Goal: Transaction & Acquisition: Purchase product/service

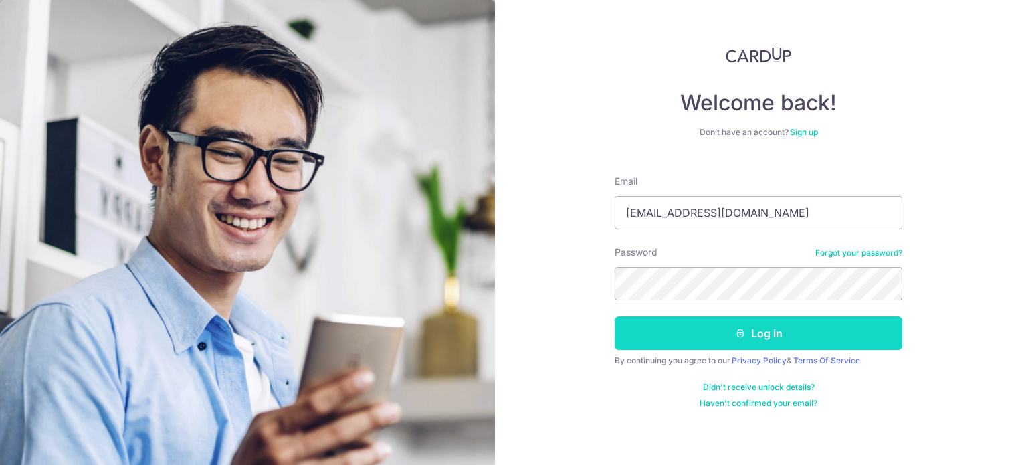
click at [784, 334] on button "Log in" at bounding box center [759, 332] width 288 height 33
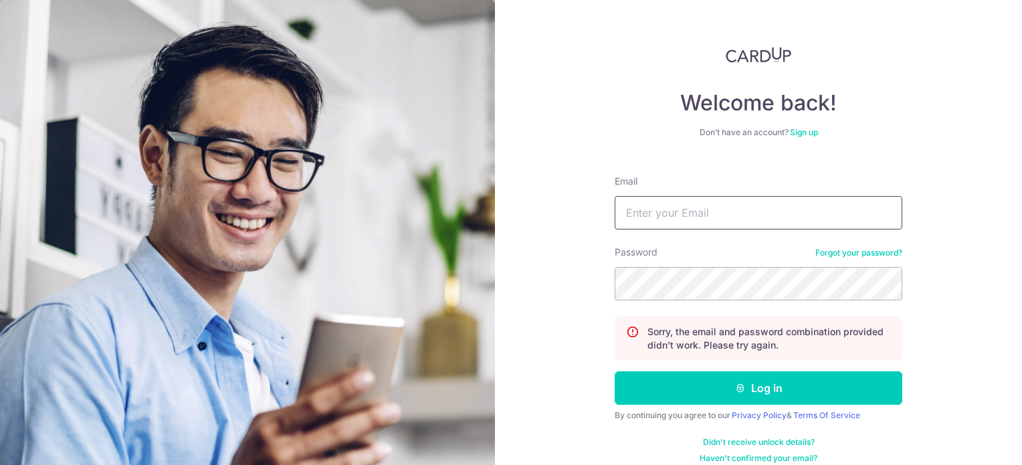
click at [741, 205] on input "Email" at bounding box center [759, 212] width 288 height 33
type input "[EMAIL_ADDRESS][DOMAIN_NAME]"
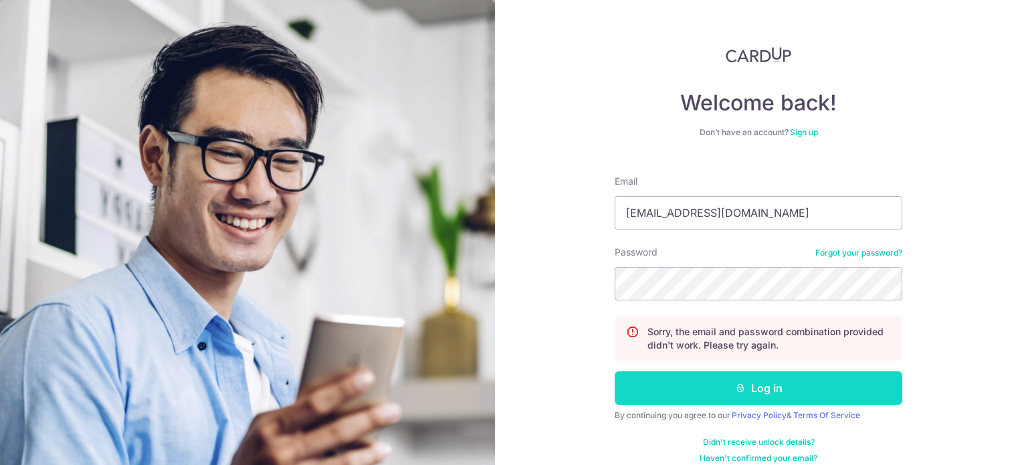
click at [711, 392] on button "Log in" at bounding box center [759, 387] width 288 height 33
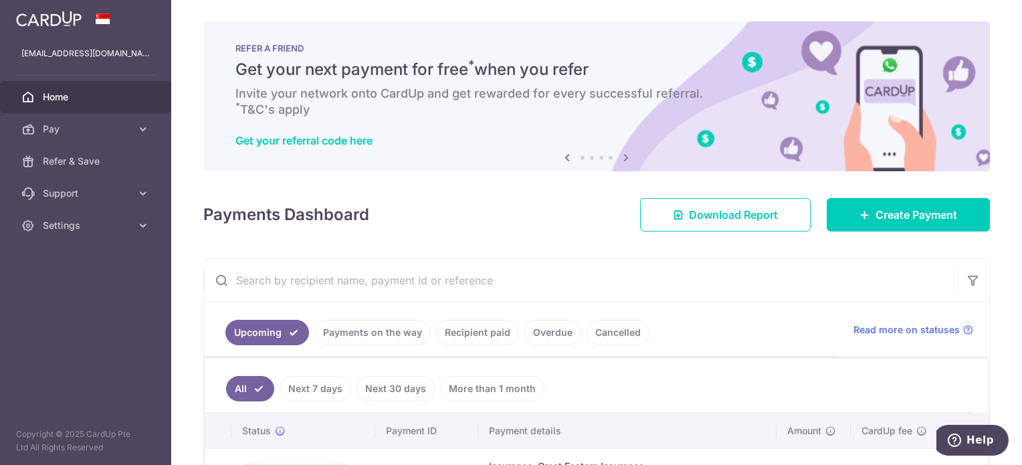
scroll to position [134, 0]
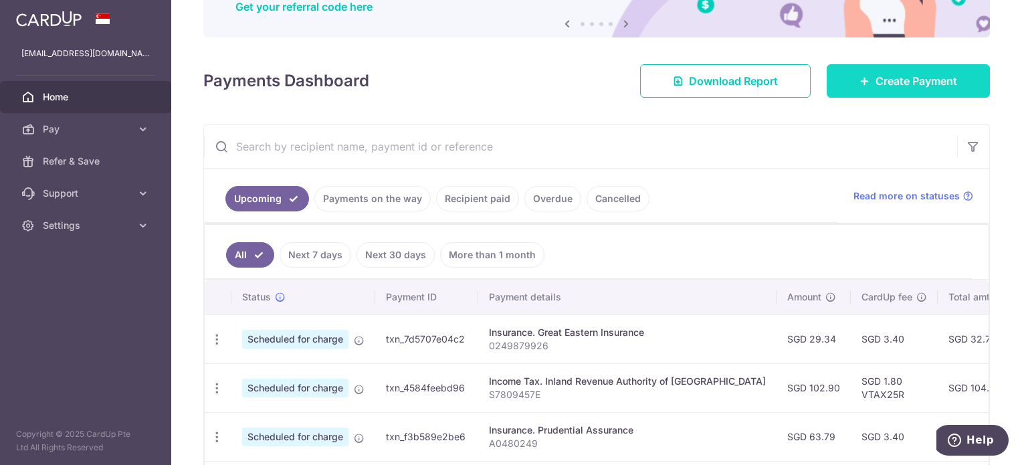
click at [875, 88] on span "Create Payment" at bounding box center [916, 81] width 82 height 16
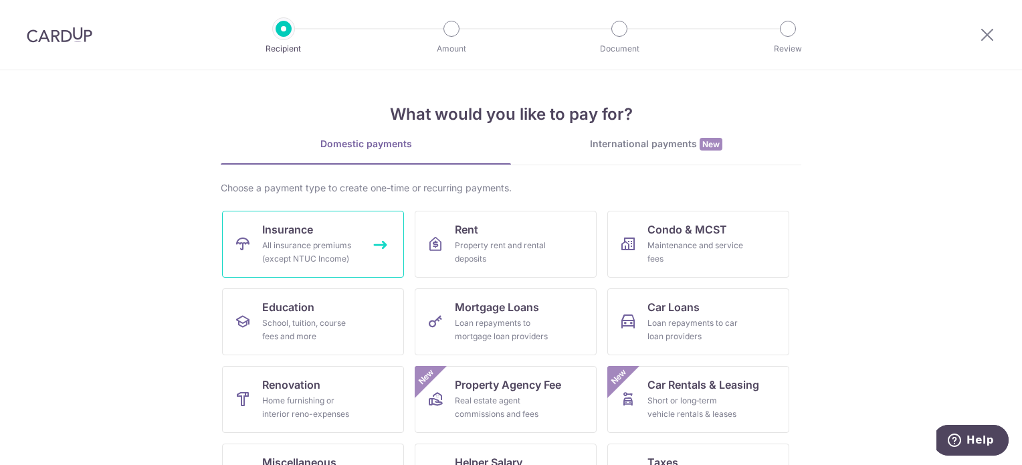
click at [332, 241] on div "All insurance premiums (except NTUC Income)" at bounding box center [310, 252] width 96 height 27
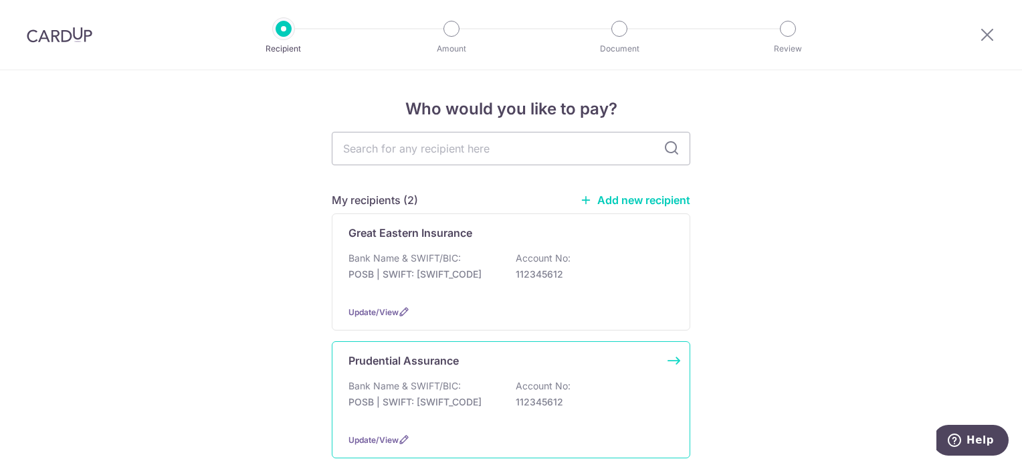
click at [516, 381] on p "Account No:" at bounding box center [543, 385] width 55 height 13
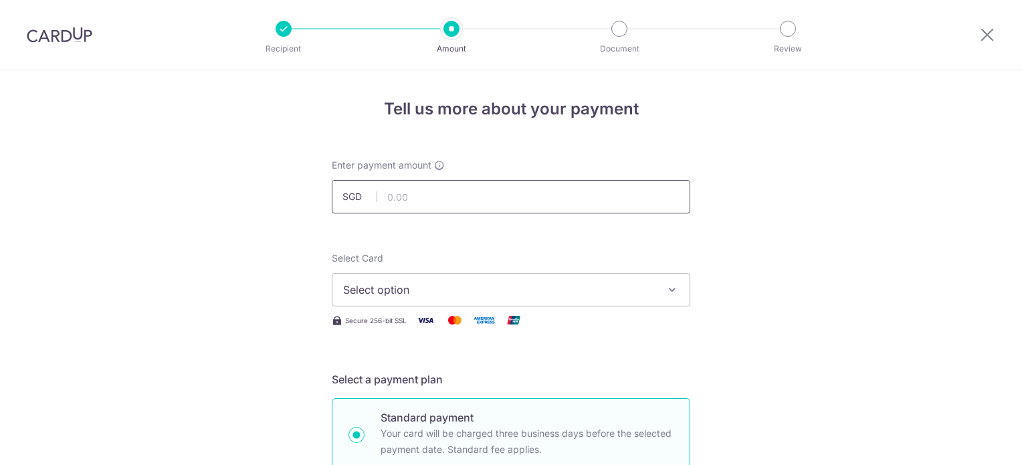
drag, startPoint x: 0, startPoint y: 0, endPoint x: 417, endPoint y: 197, distance: 461.3
click at [417, 197] on input "text" at bounding box center [511, 196] width 358 height 33
type input "188.22"
click at [441, 291] on span "Select option" at bounding box center [499, 290] width 312 height 16
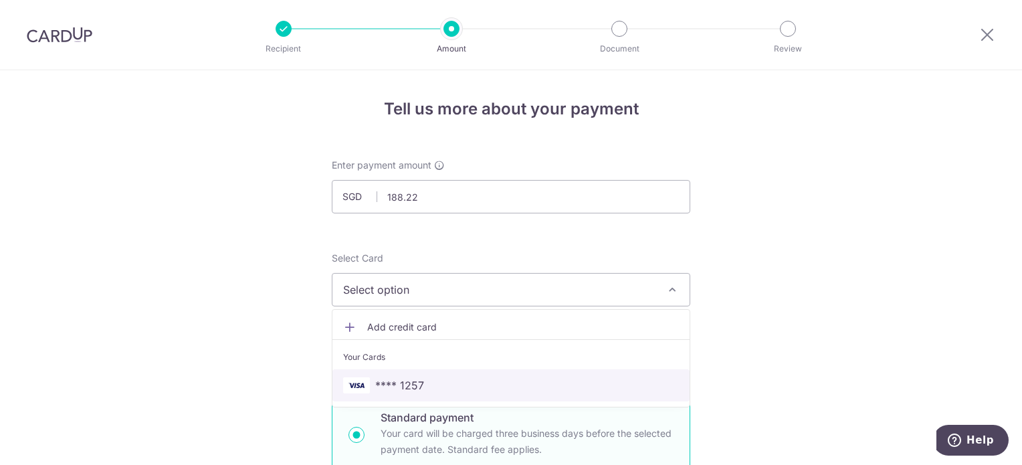
click at [400, 382] on span "**** 1257" at bounding box center [399, 385] width 49 height 16
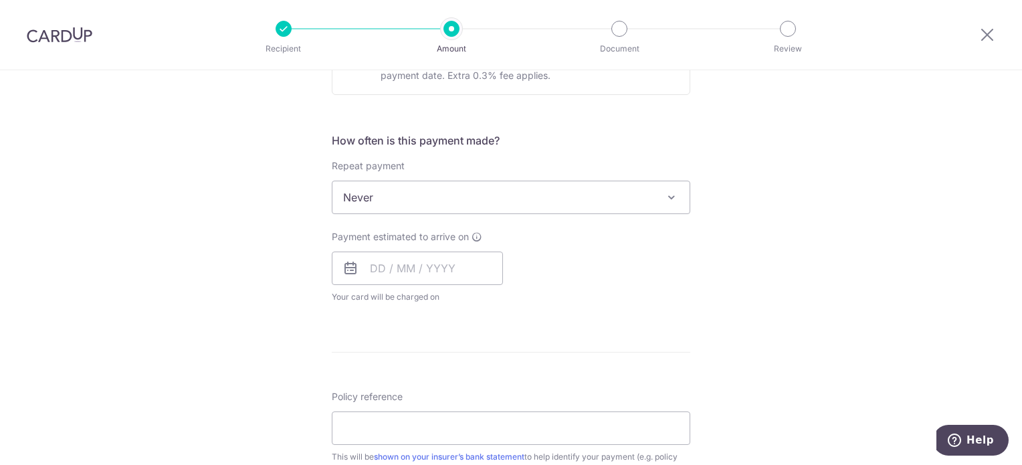
scroll to position [468, 0]
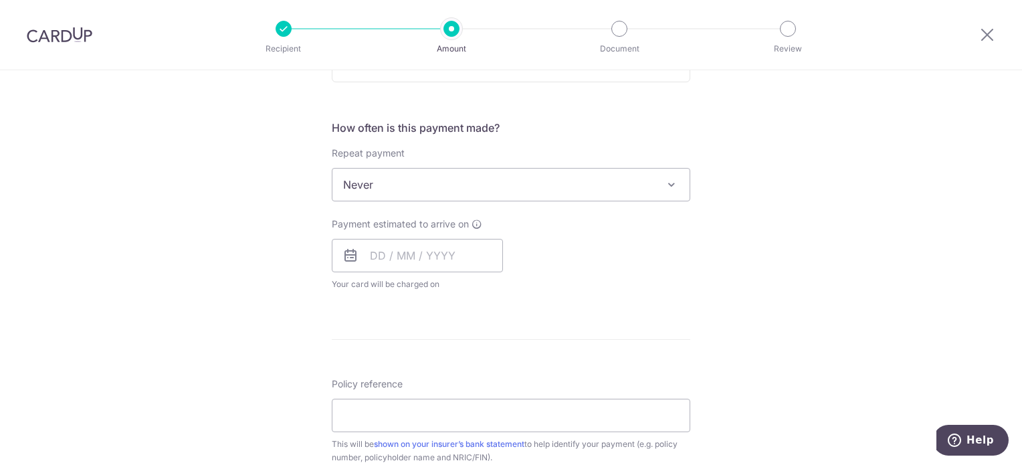
click at [512, 184] on span "Never" at bounding box center [510, 185] width 357 height 32
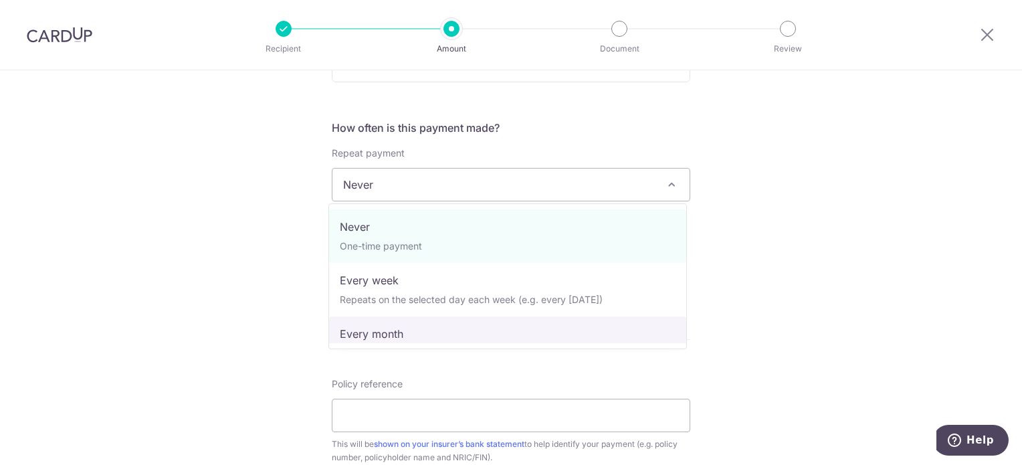
select select "3"
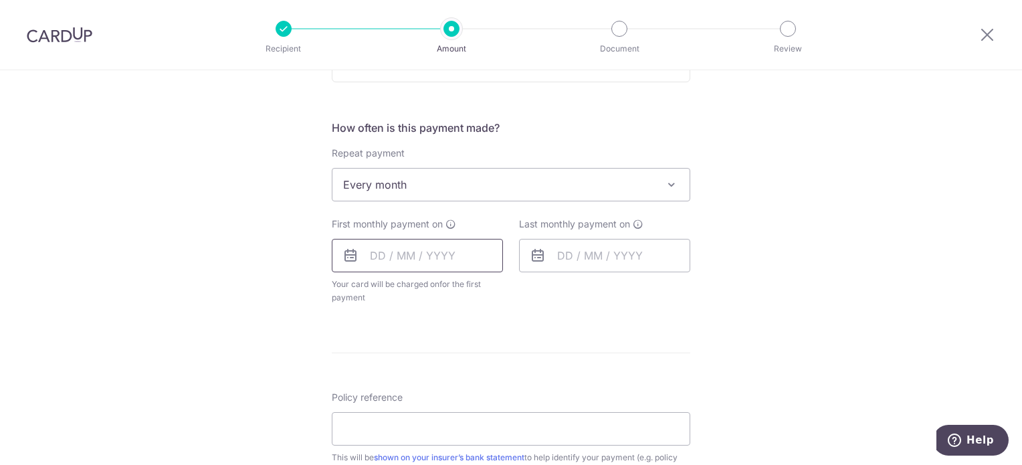
click at [401, 253] on input "text" at bounding box center [417, 255] width 171 height 33
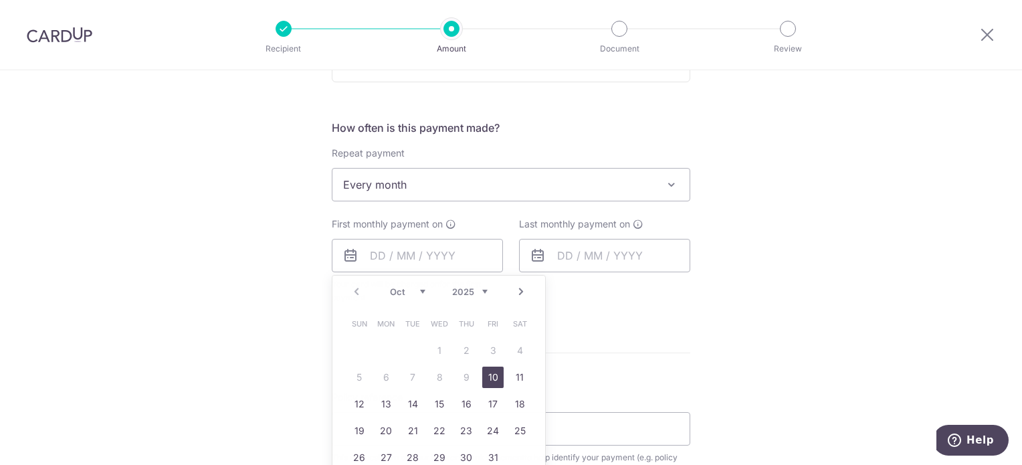
click at [656, 362] on form "Enter payment amount SGD 188.22 188.22 Select Card **** 1257 Add credit card Yo…" at bounding box center [511, 226] width 358 height 1072
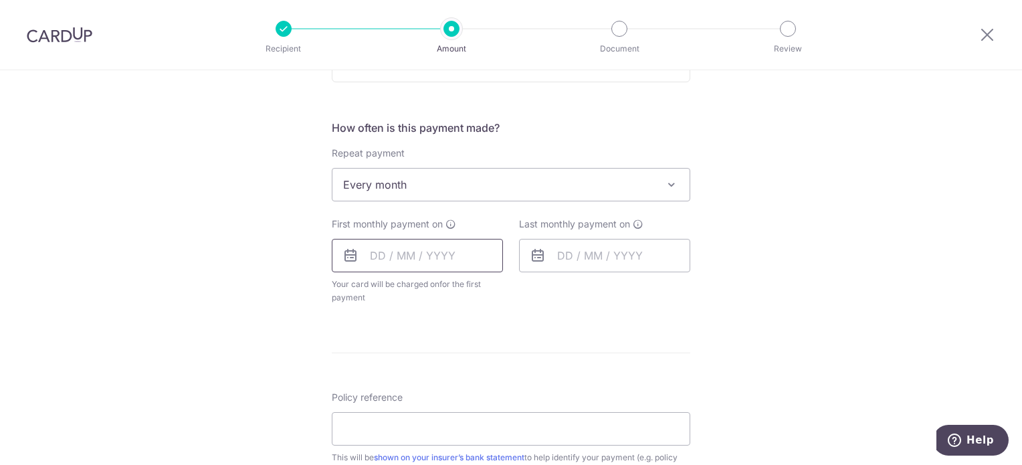
click at [426, 248] on input "text" at bounding box center [417, 255] width 171 height 33
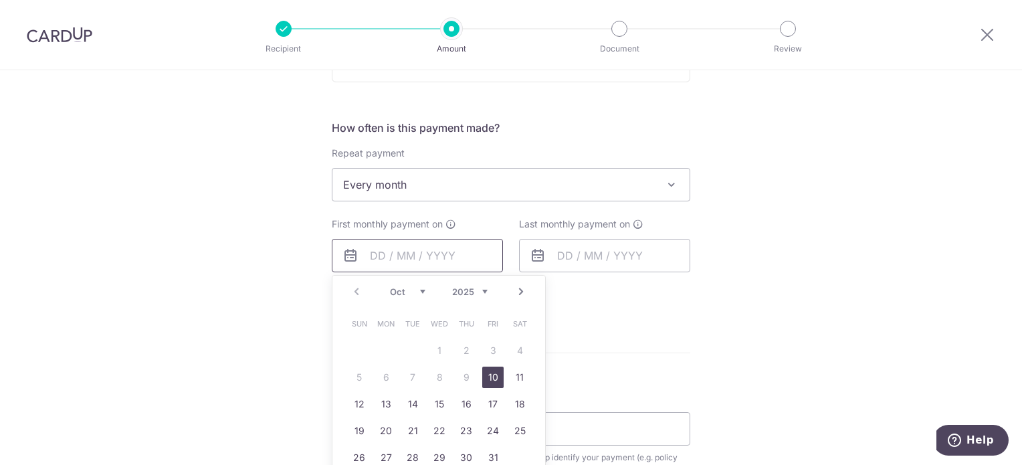
scroll to position [535, 0]
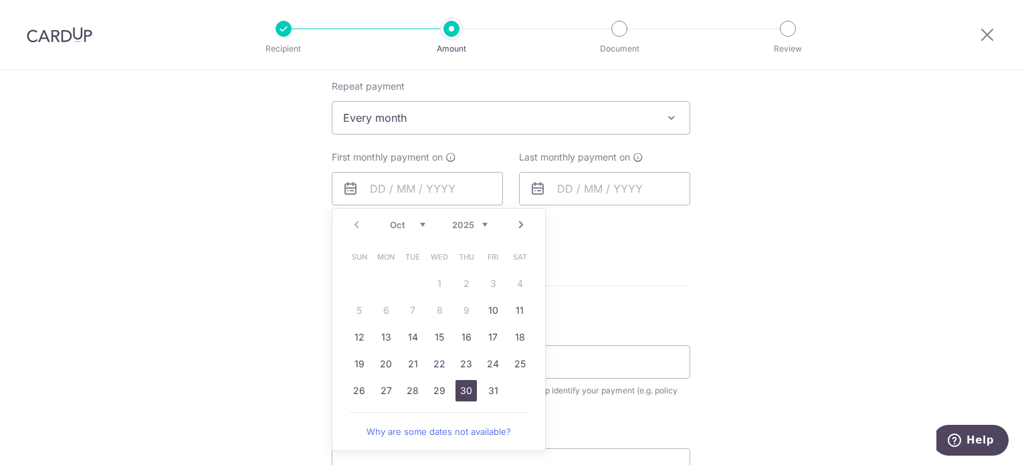
click at [456, 387] on link "30" at bounding box center [465, 390] width 21 height 21
type input "30/10/2025"
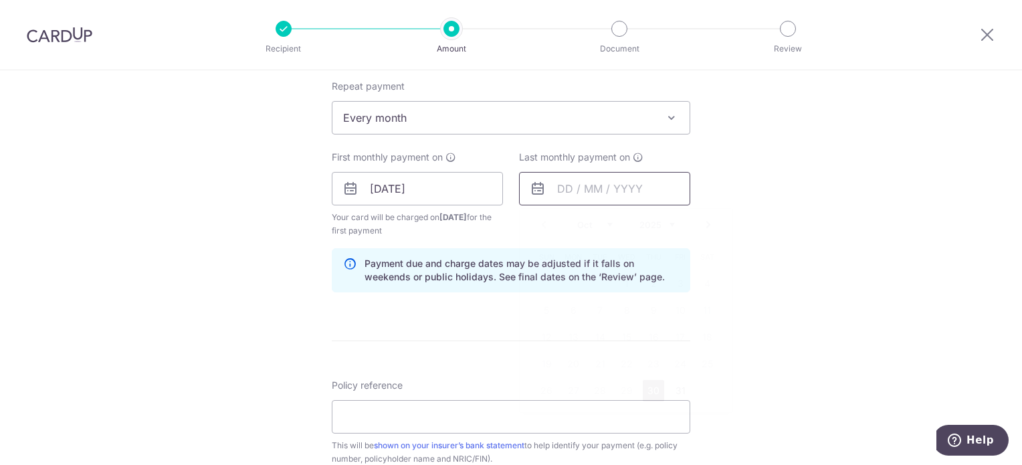
click at [604, 187] on input "text" at bounding box center [604, 188] width 171 height 33
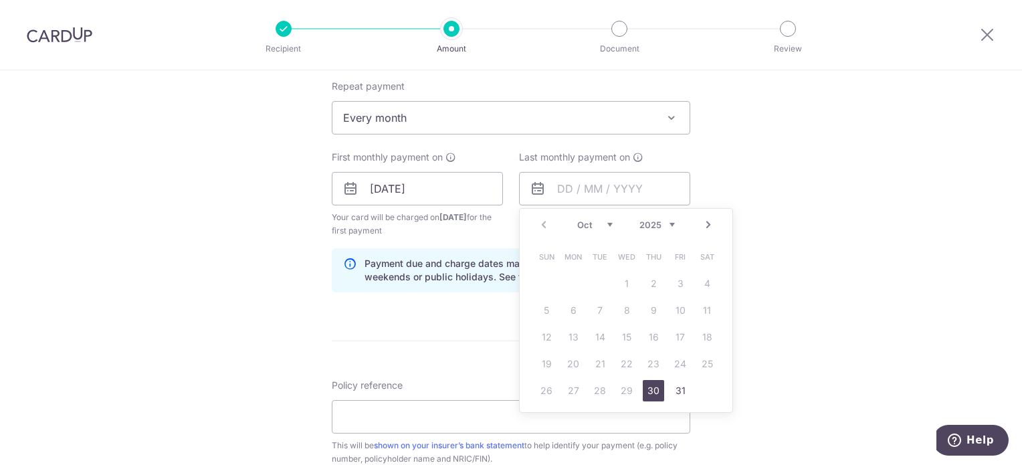
click at [662, 223] on select "2025 2026 2027 2028 2029 2030 2031 2032 2033 2034 2035" at bounding box center [656, 224] width 35 height 11
click at [602, 225] on select "Jan Feb Mar Apr May Jun Jul Aug Sep Oct Nov Dec" at bounding box center [594, 224] width 35 height 11
click at [625, 391] on link "30" at bounding box center [626, 390] width 21 height 21
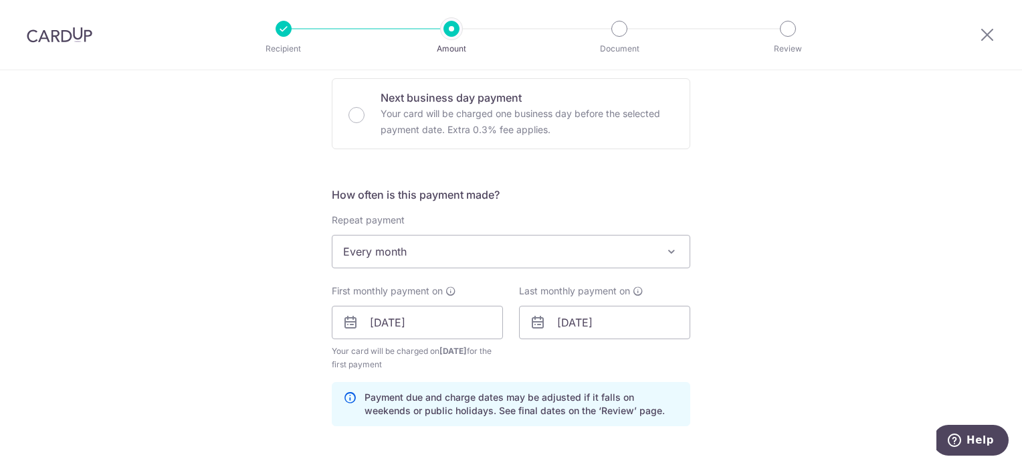
scroll to position [468, 0]
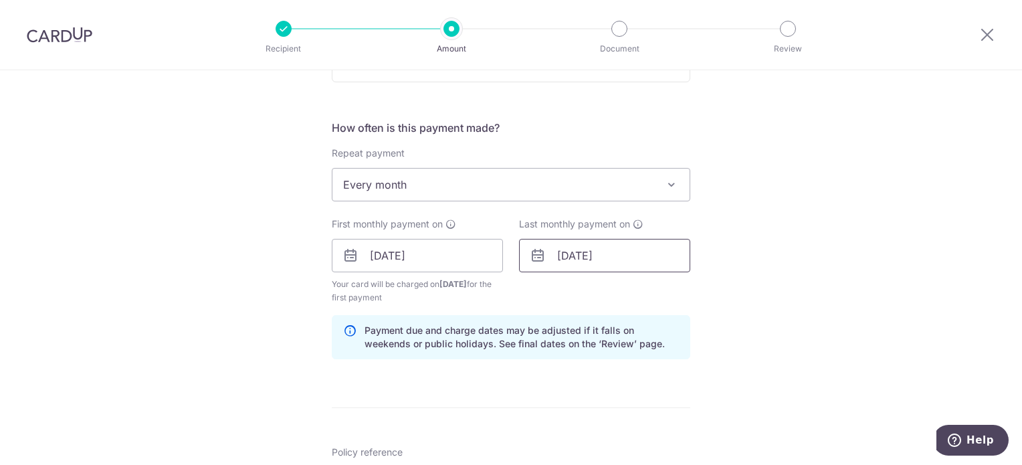
click at [641, 258] on input "30/09/2026" at bounding box center [604, 255] width 171 height 33
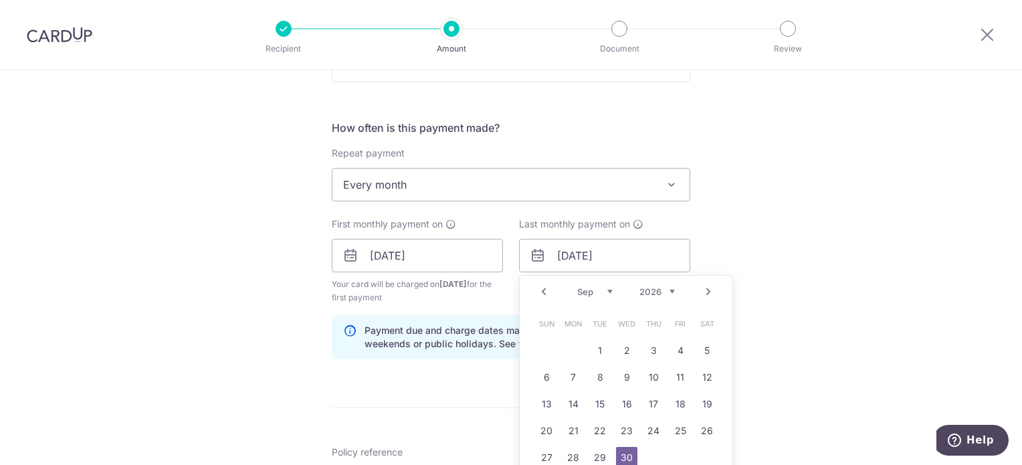
click at [605, 290] on select "Jan Feb Mar Apr May Jun Jul Aug Sep Oct Nov Dec" at bounding box center [594, 291] width 35 height 11
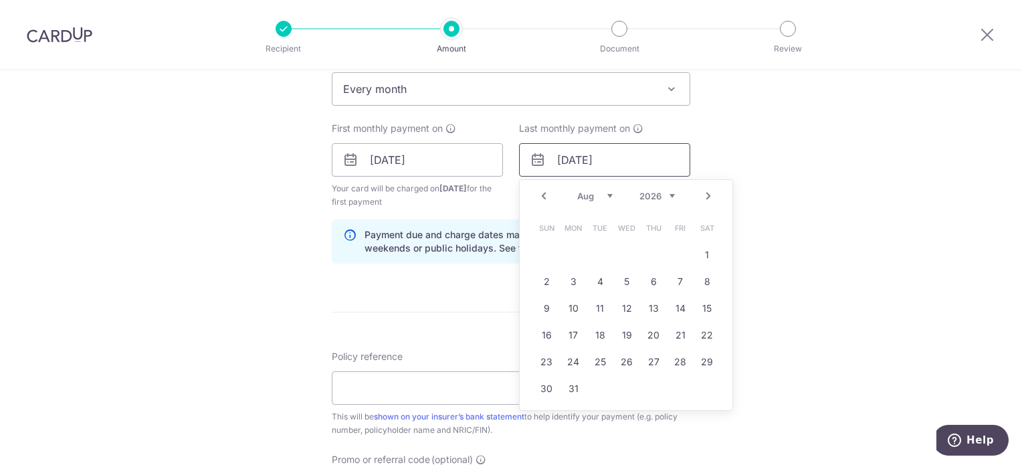
scroll to position [669, 0]
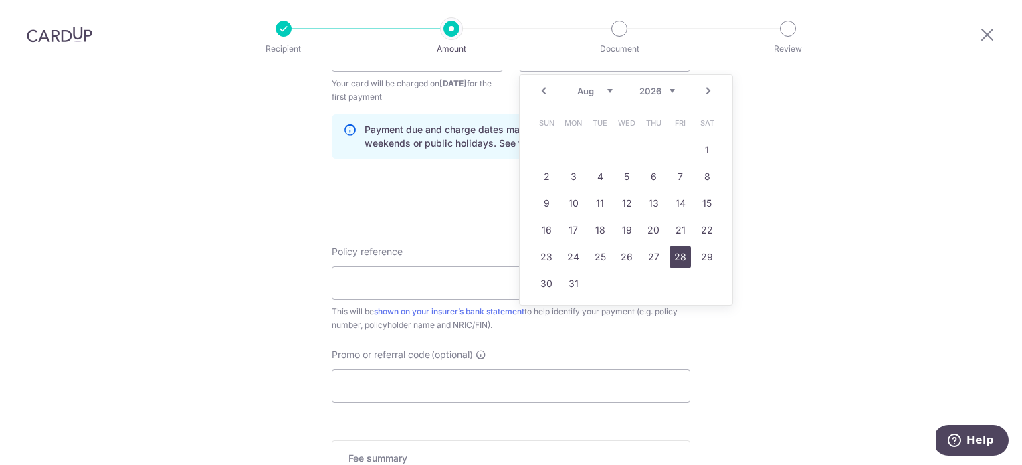
click at [675, 255] on link "28" at bounding box center [679, 256] width 21 height 21
type input "28/08/2026"
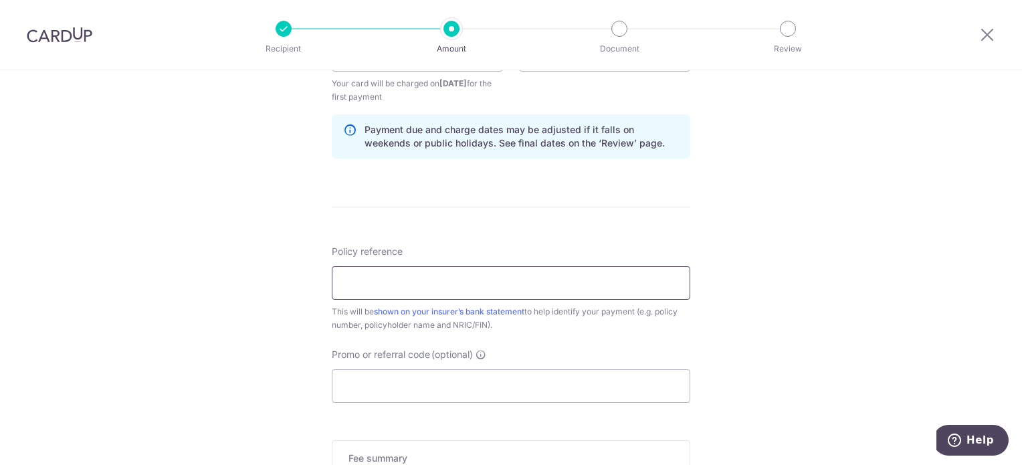
click at [444, 283] on input "Policy reference" at bounding box center [511, 282] width 358 height 33
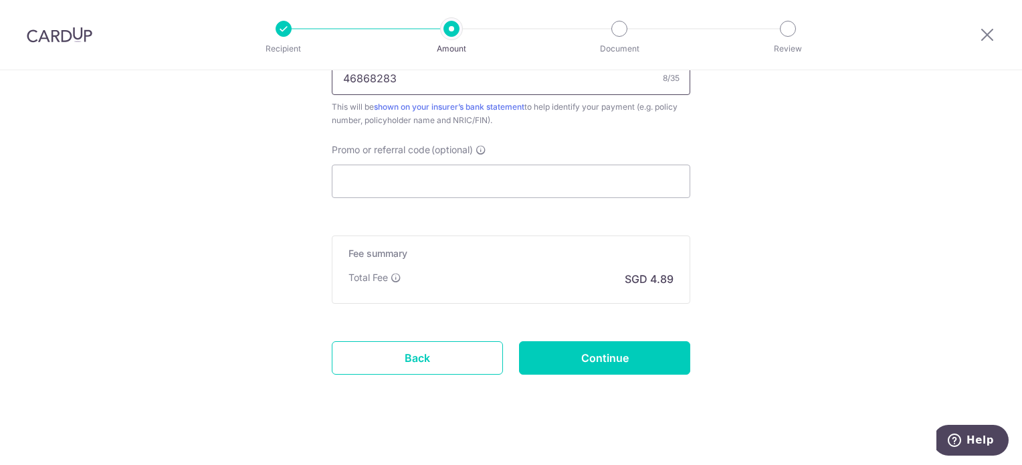
scroll to position [881, 0]
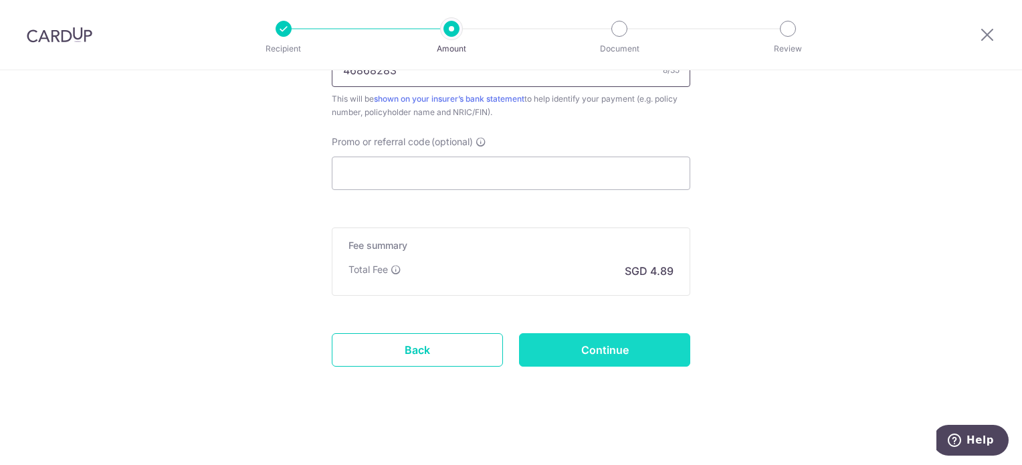
type input "46868283"
click at [620, 353] on input "Continue" at bounding box center [604, 349] width 171 height 33
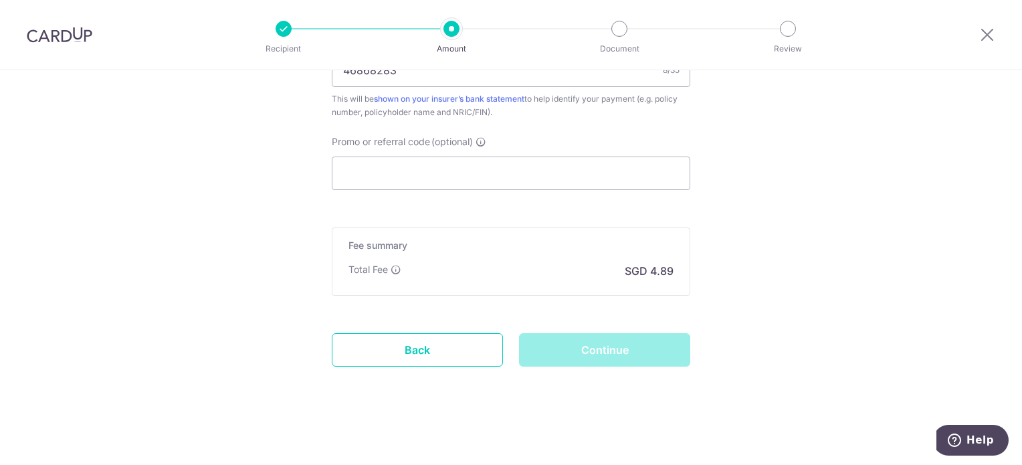
scroll to position [614, 0]
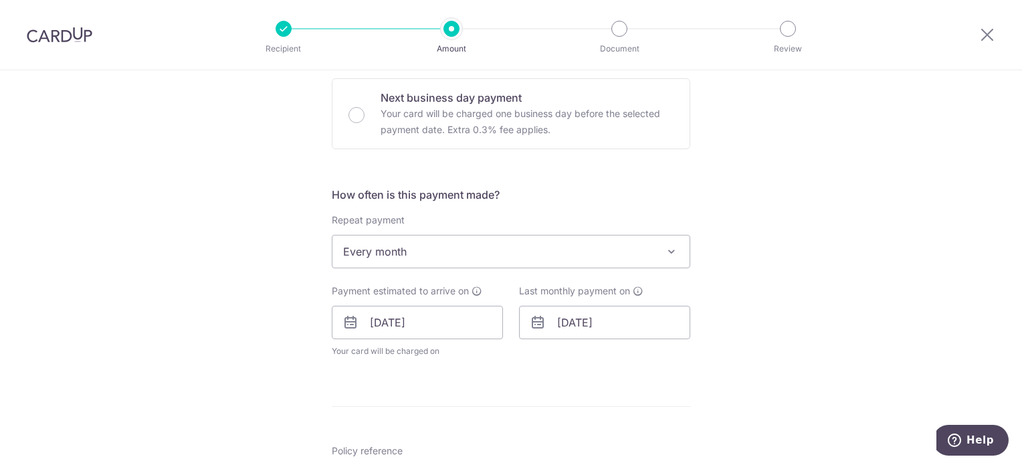
scroll to position [468, 0]
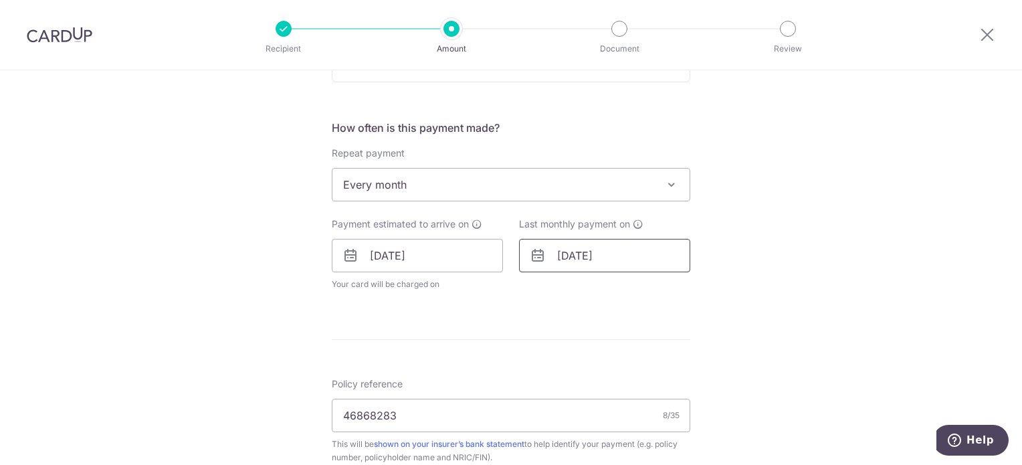
click at [580, 258] on input "[DATE]" at bounding box center [604, 255] width 171 height 33
click at [599, 286] on select "Jan Feb Mar Apr May Jun [DATE] Aug Sep Oct Nov Dec" at bounding box center [594, 291] width 35 height 11
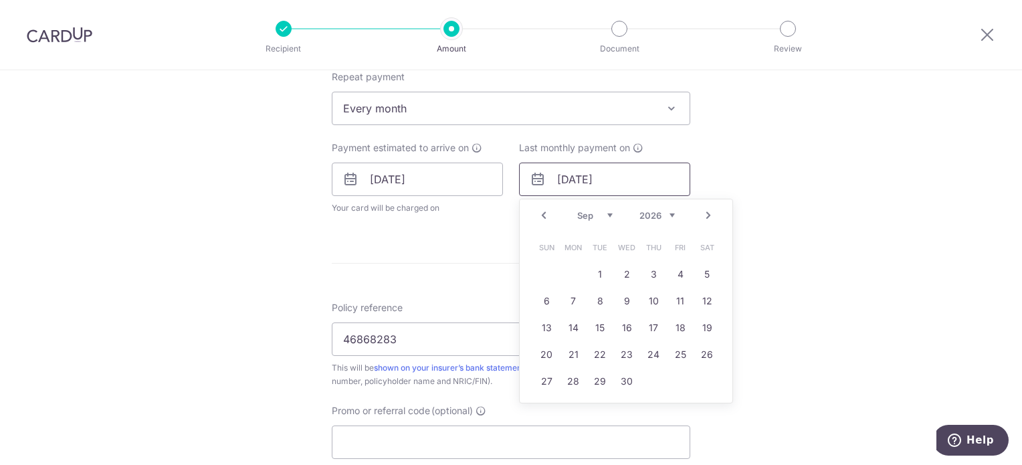
scroll to position [602, 0]
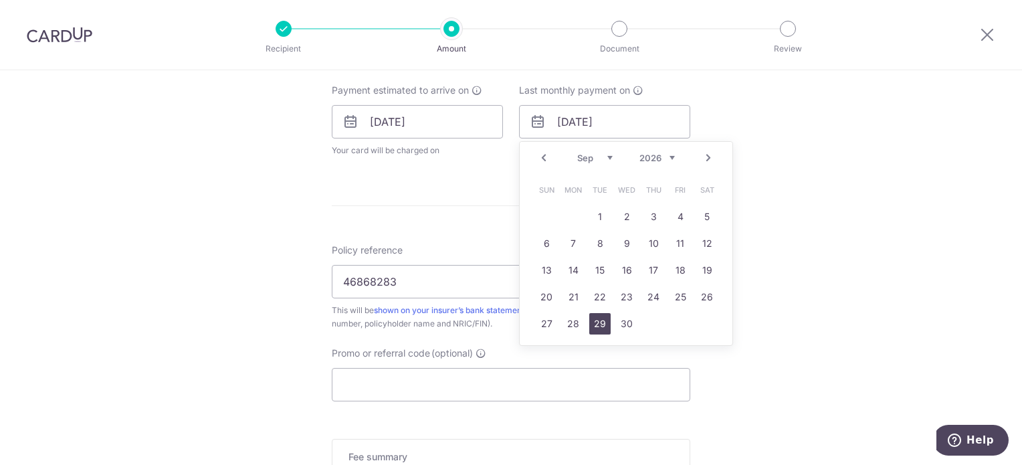
click at [596, 323] on link "29" at bounding box center [599, 323] width 21 height 21
type input "[DATE]"
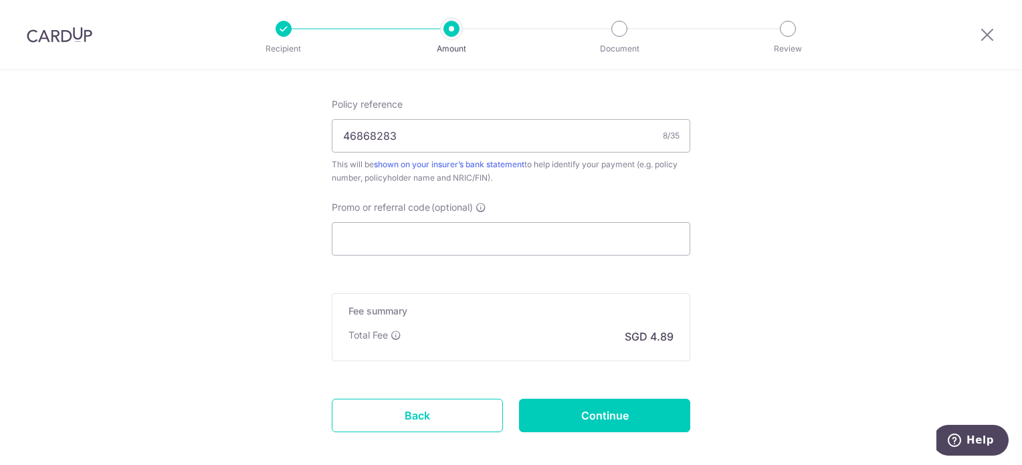
scroll to position [868, 0]
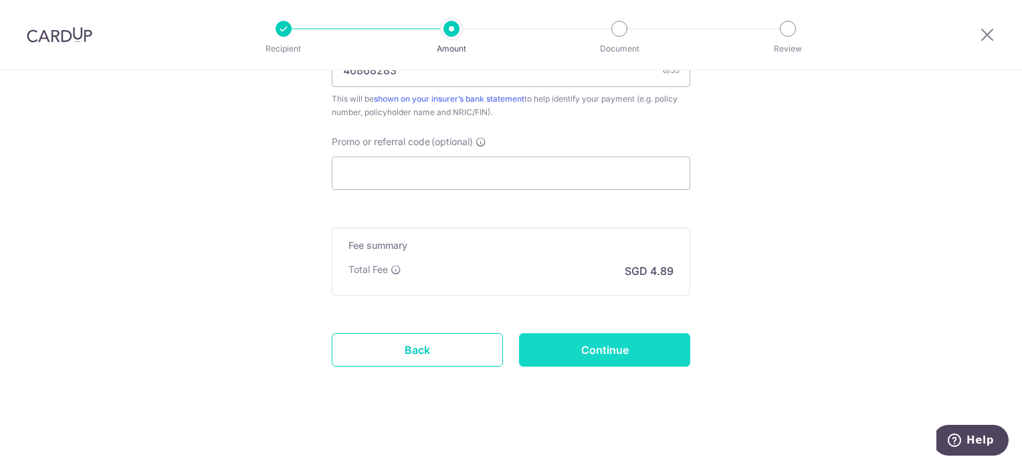
click at [578, 342] on input "Continue" at bounding box center [604, 349] width 171 height 33
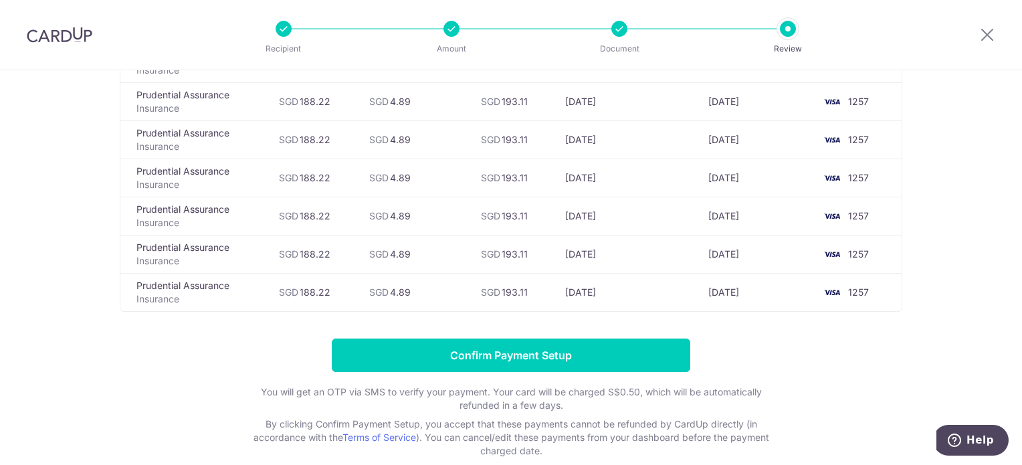
scroll to position [385, 0]
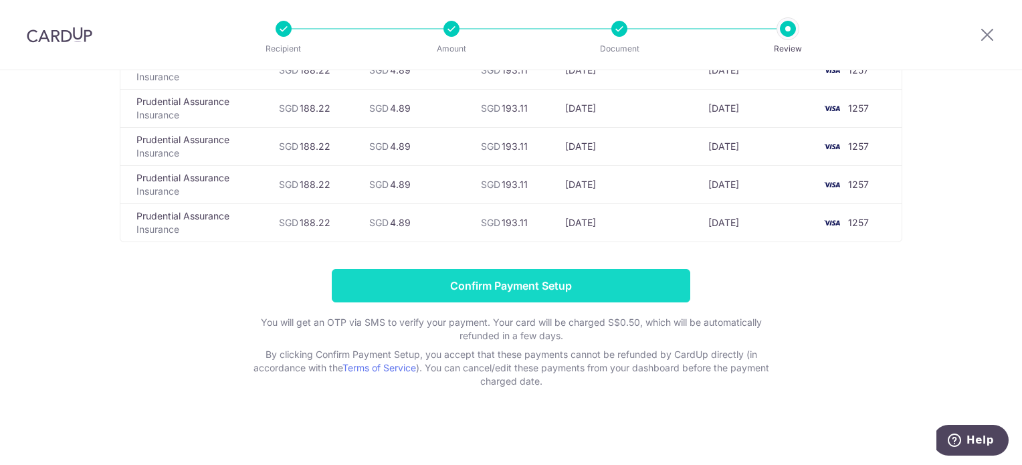
click at [458, 293] on input "Confirm Payment Setup" at bounding box center [511, 285] width 358 height 33
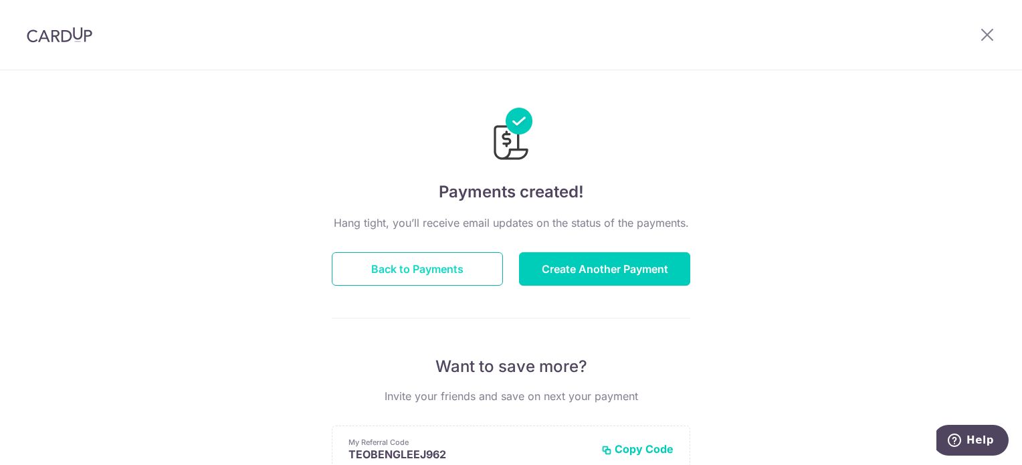
click at [433, 271] on button "Back to Payments" at bounding box center [417, 268] width 171 height 33
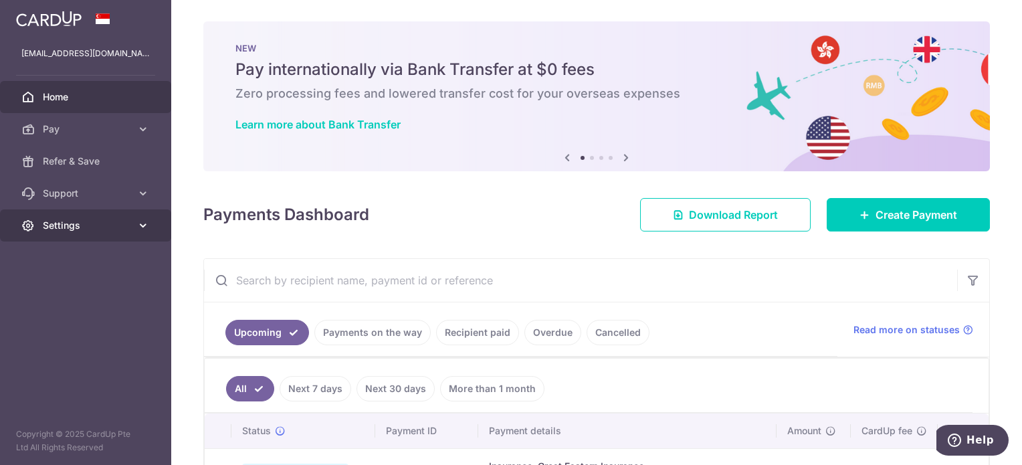
click at [66, 229] on span "Settings" at bounding box center [87, 225] width 88 height 13
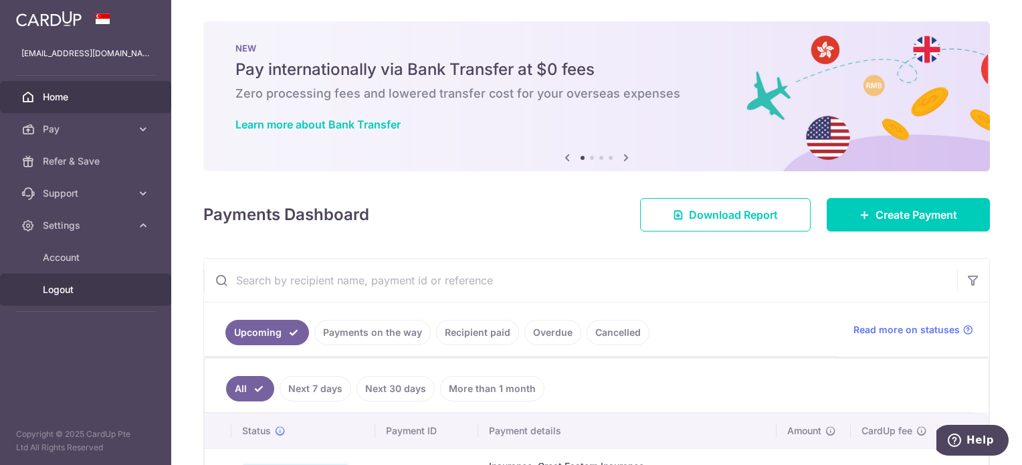
click at [70, 284] on span "Logout" at bounding box center [87, 289] width 88 height 13
